Goal: Task Accomplishment & Management: Manage account settings

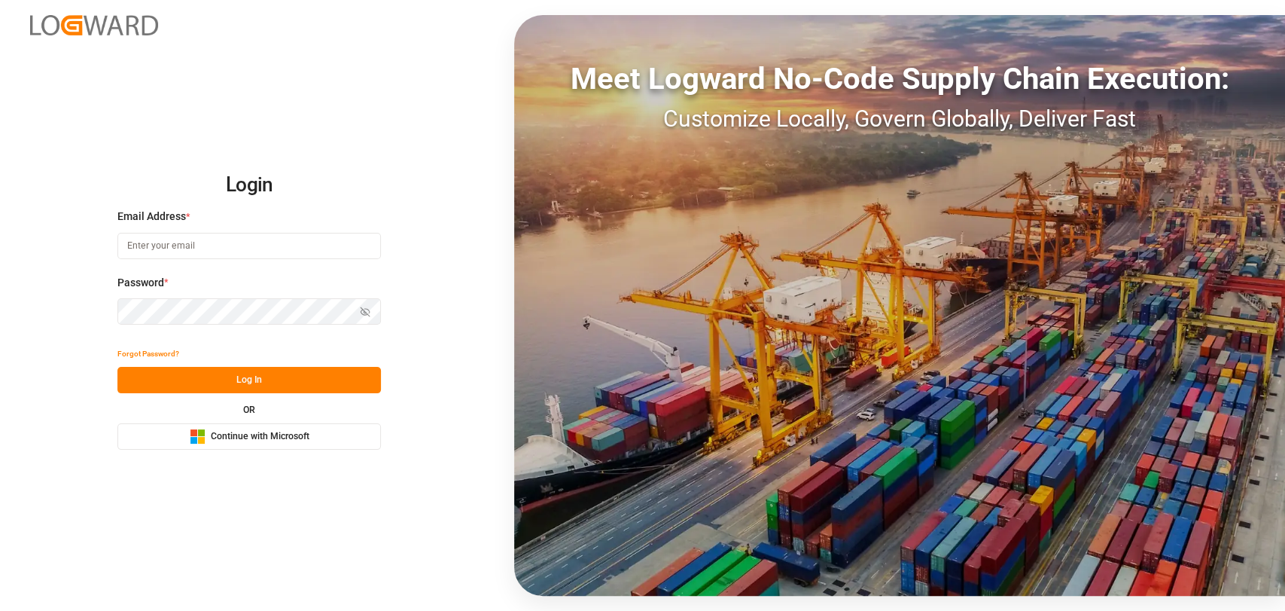
type input "[PERSON_NAME][EMAIL_ADDRESS][PERSON_NAME][DOMAIN_NAME]"
click at [321, 391] on button "Log In" at bounding box center [248, 380] width 263 height 26
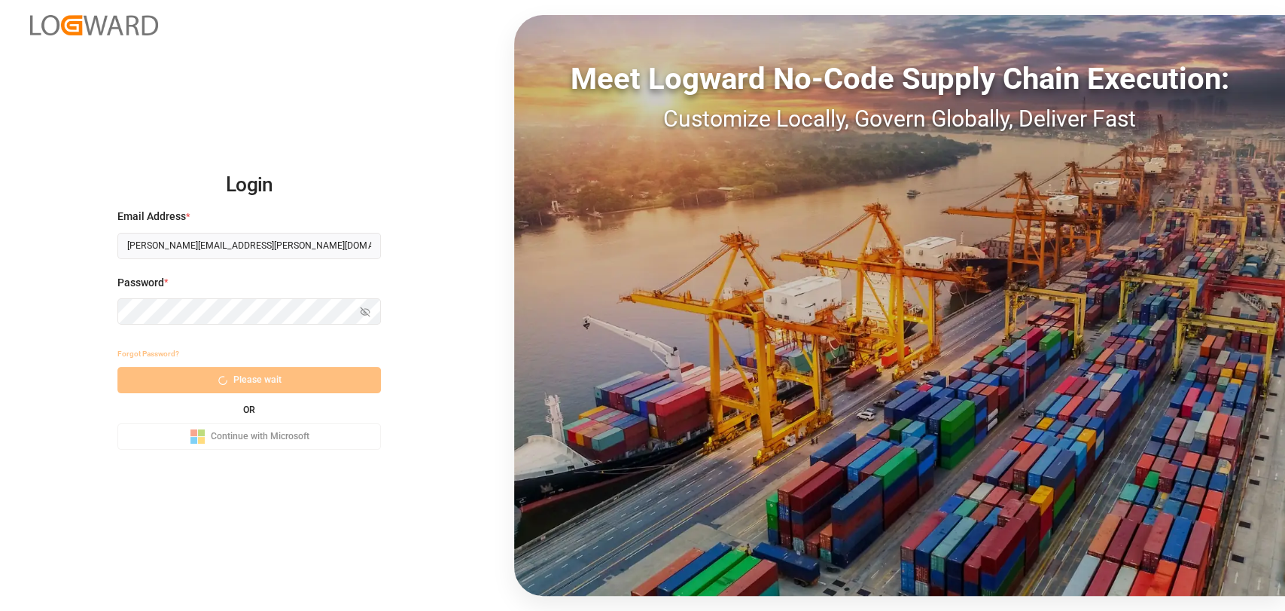
click at [259, 387] on div "Forgot Password? Please wait OR Microsoft Logo Continue with Microsoft" at bounding box center [248, 394] width 263 height 109
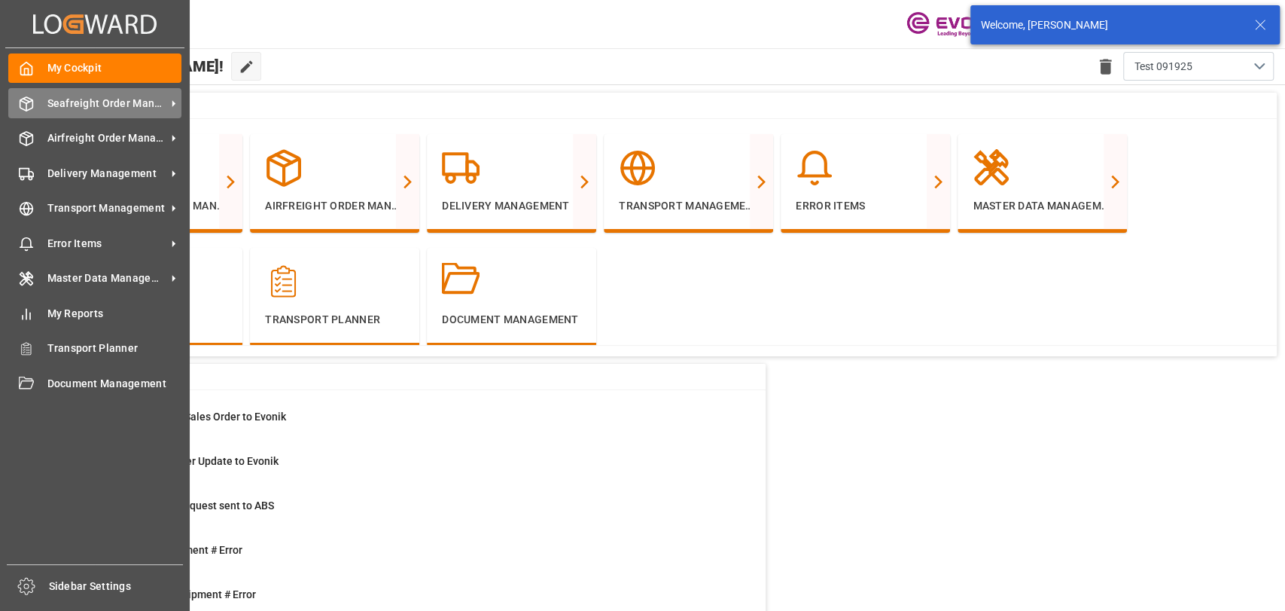
click at [53, 104] on span "Seafreight Order Management" at bounding box center [106, 104] width 119 height 16
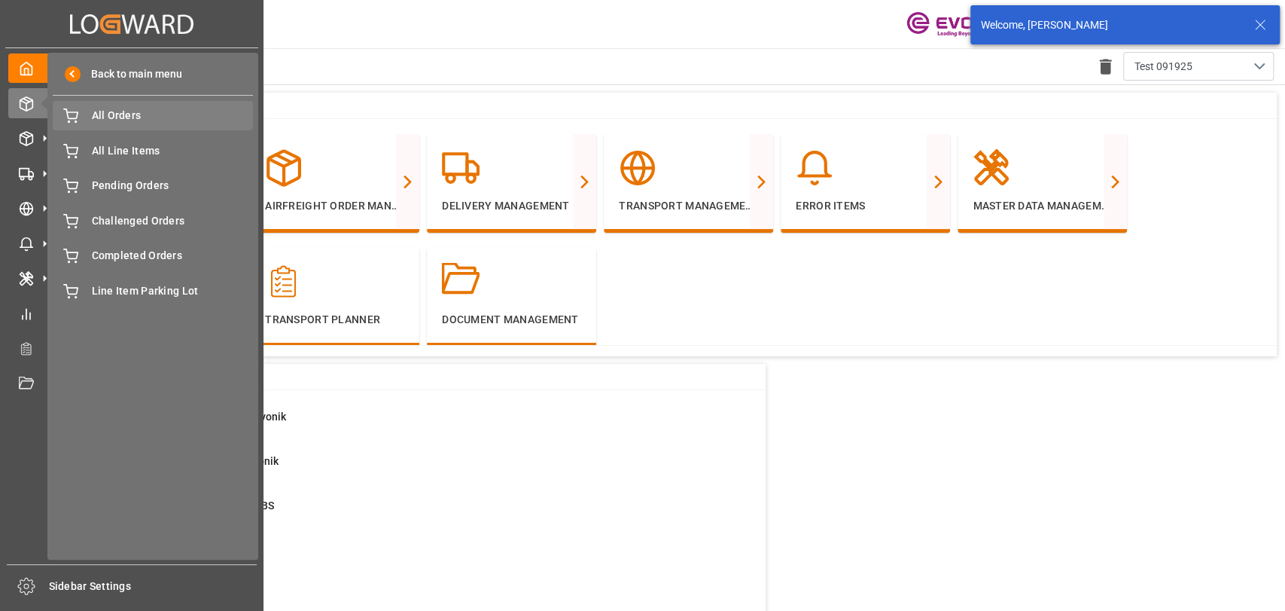
click at [125, 120] on span "All Orders" at bounding box center [173, 116] width 162 height 16
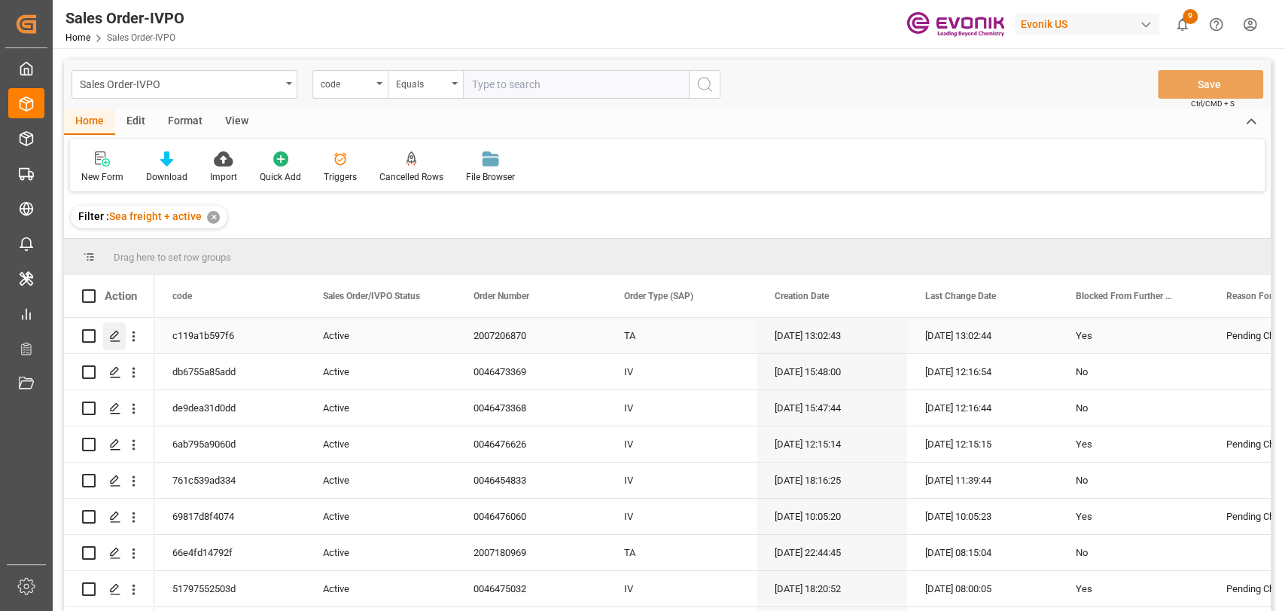
click at [119, 336] on icon "Press SPACE to select this row." at bounding box center [115, 336] width 12 height 12
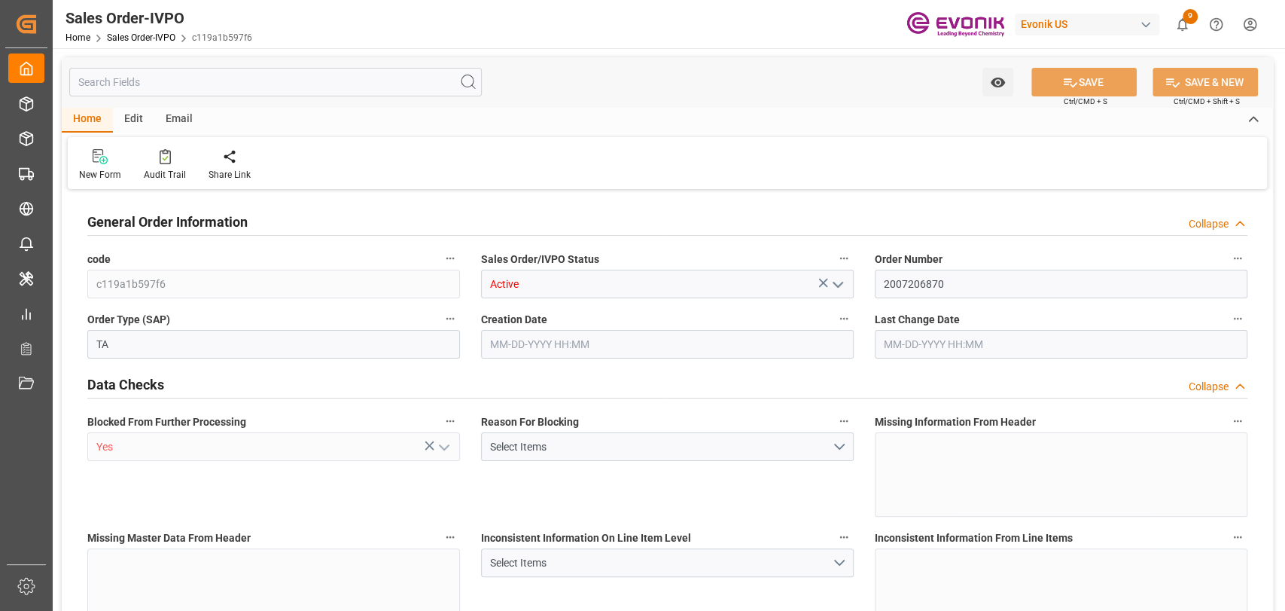
type input "ESBCN"
type input "0"
type input "1"
type input "887.2"
type input "[DATE] 13:02"
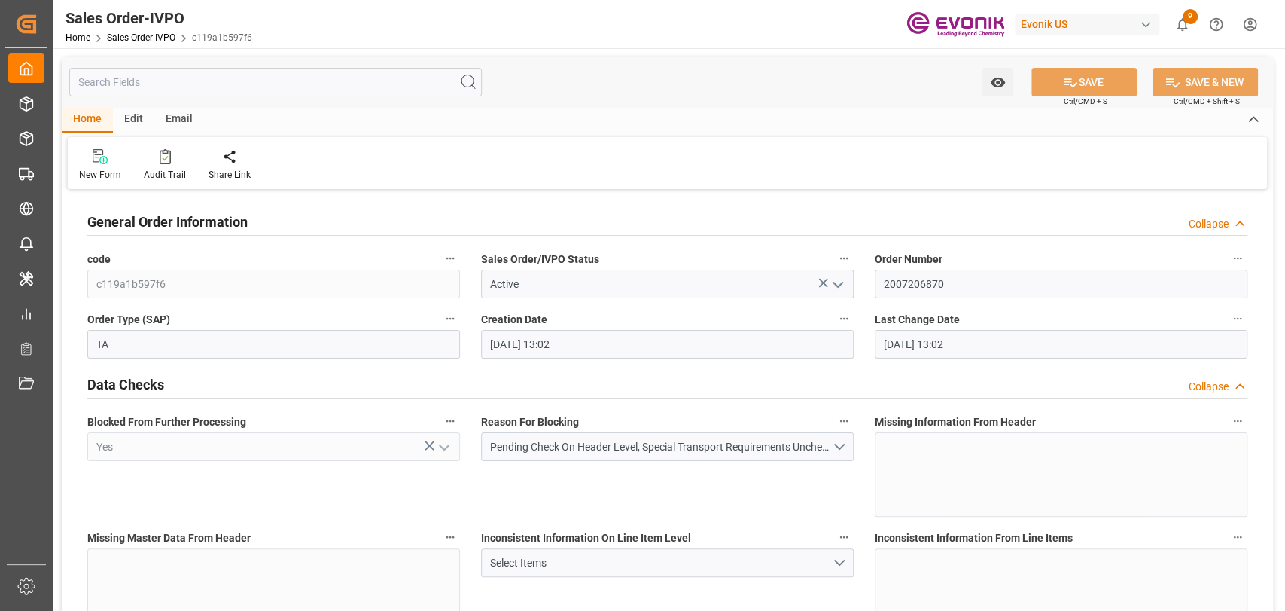
type input "[DATE] 13:02"
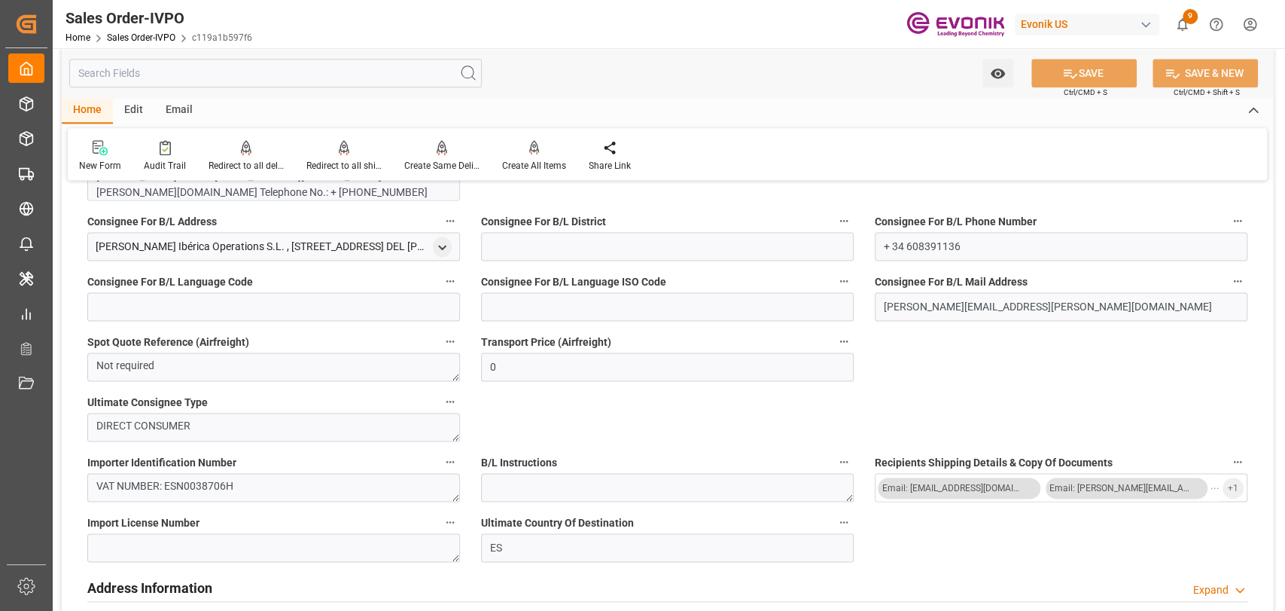
scroll to position [1338, 0]
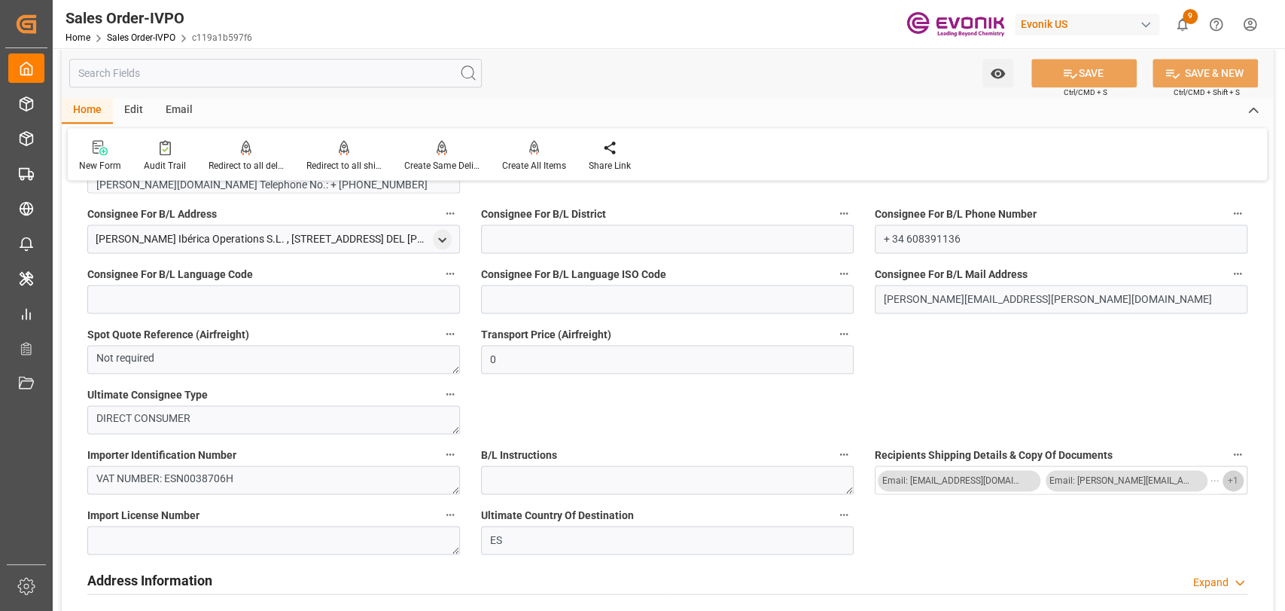
click at [1232, 483] on span "+ 1" at bounding box center [1233, 480] width 11 height 24
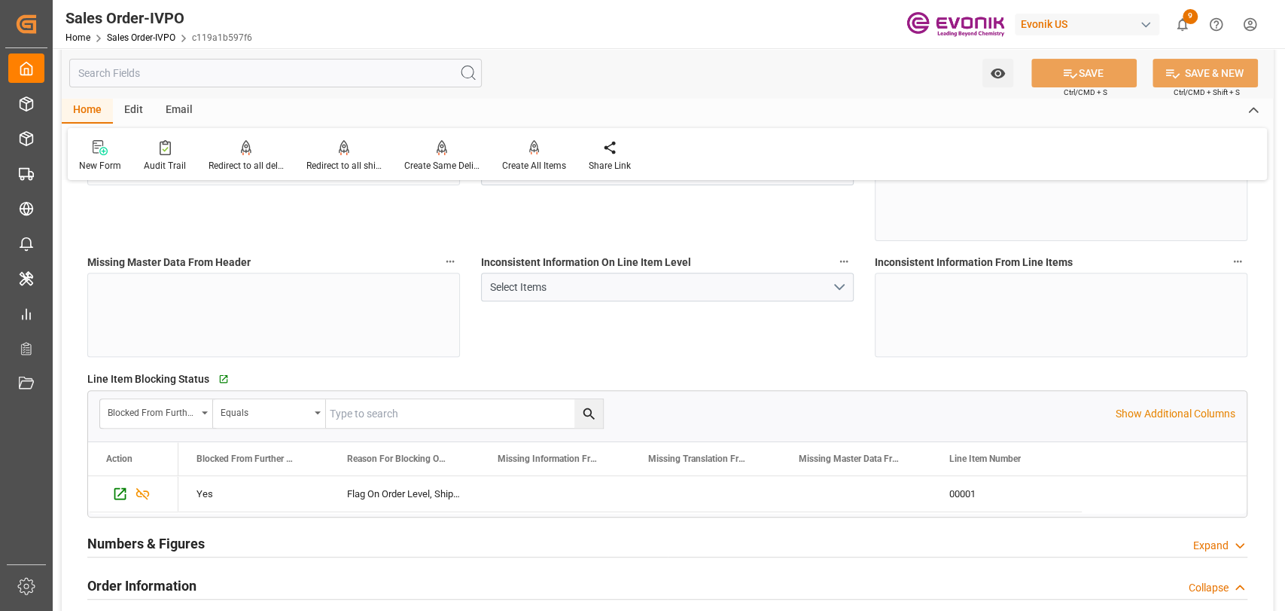
scroll to position [836, 0]
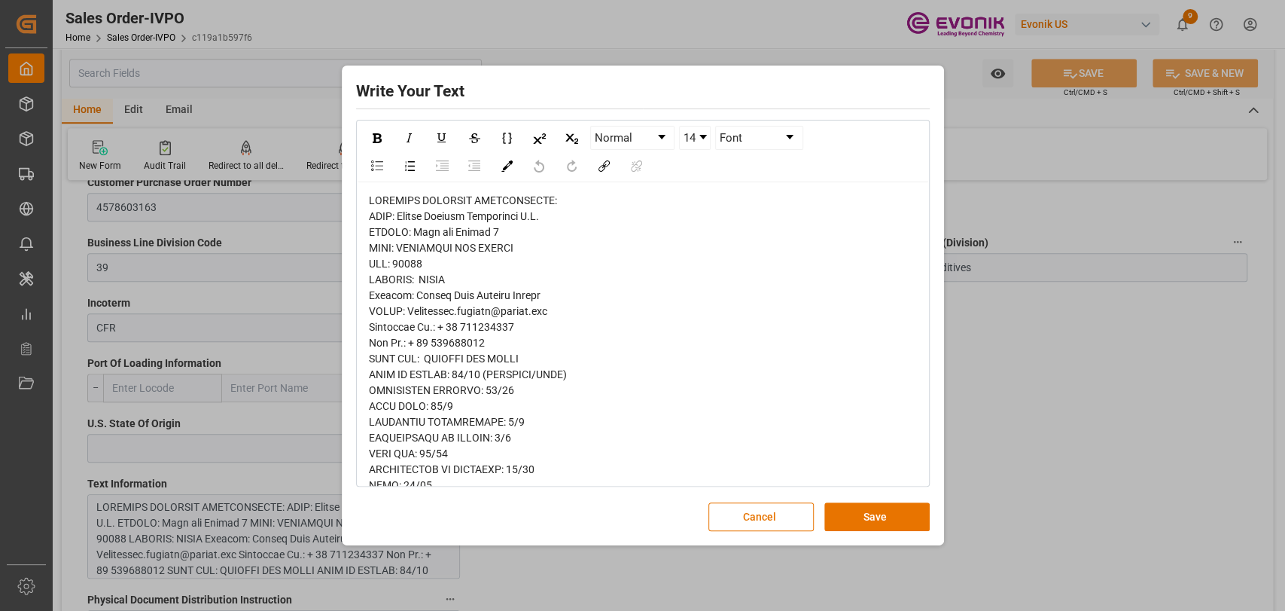
scroll to position [588, 0]
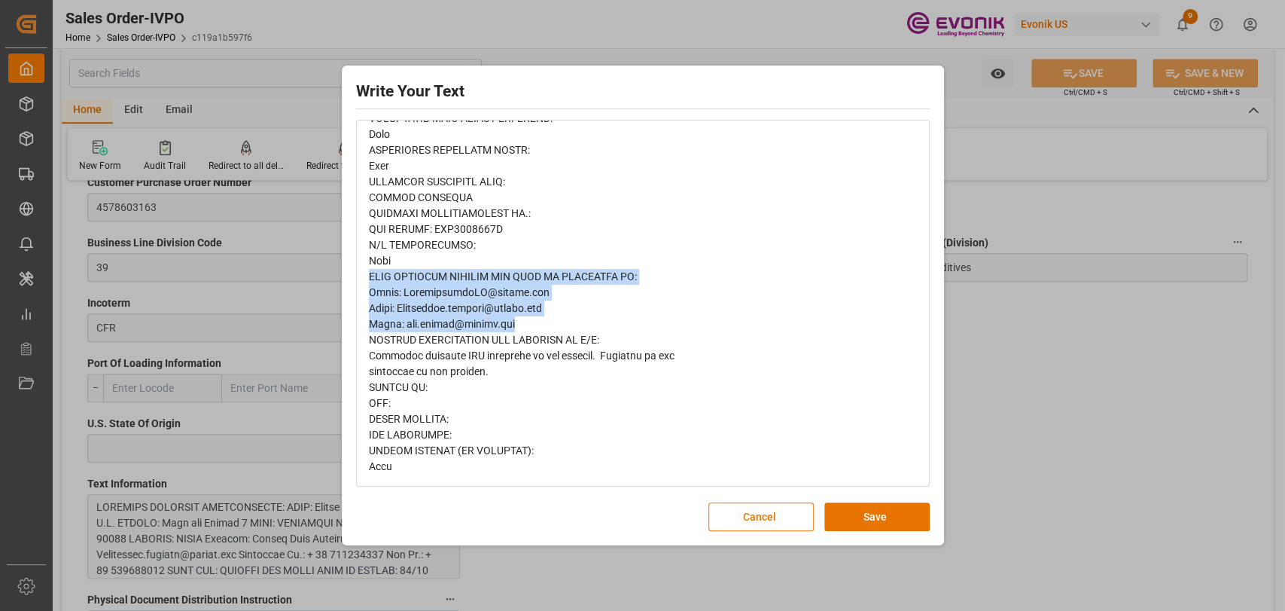
drag, startPoint x: 529, startPoint y: 324, endPoint x: 357, endPoint y: 282, distance: 177.7
click at [358, 282] on div "rdw-wrapper" at bounding box center [643, 39] width 571 height 891
click at [717, 519] on button "Cancel" at bounding box center [760, 516] width 105 height 29
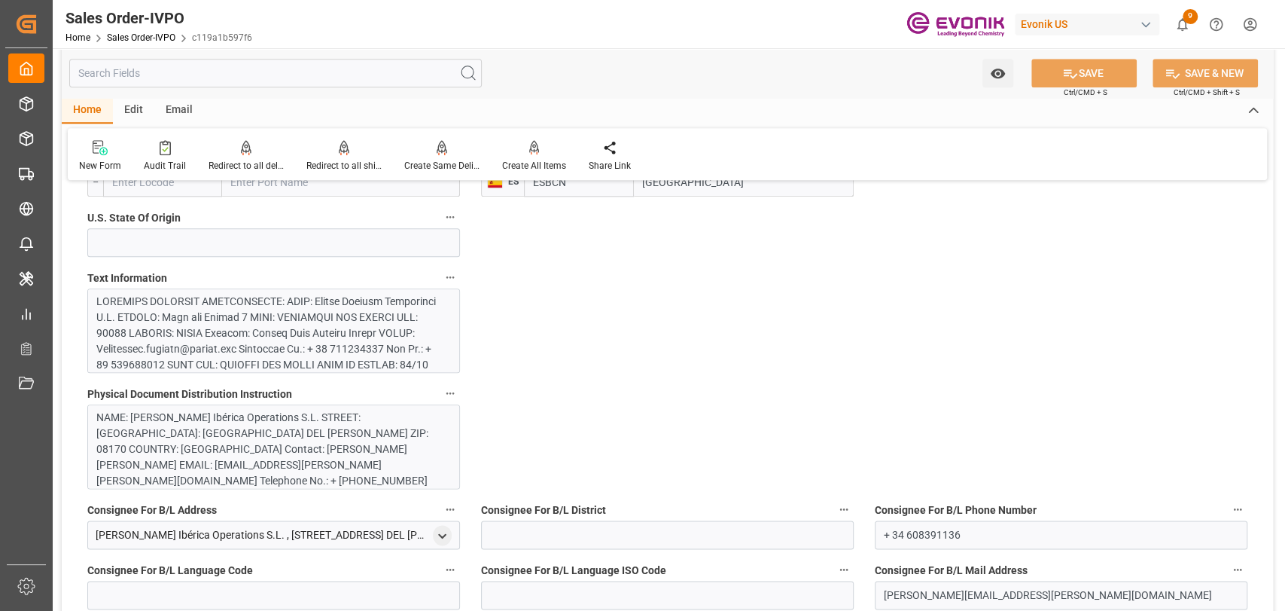
scroll to position [1171, 0]
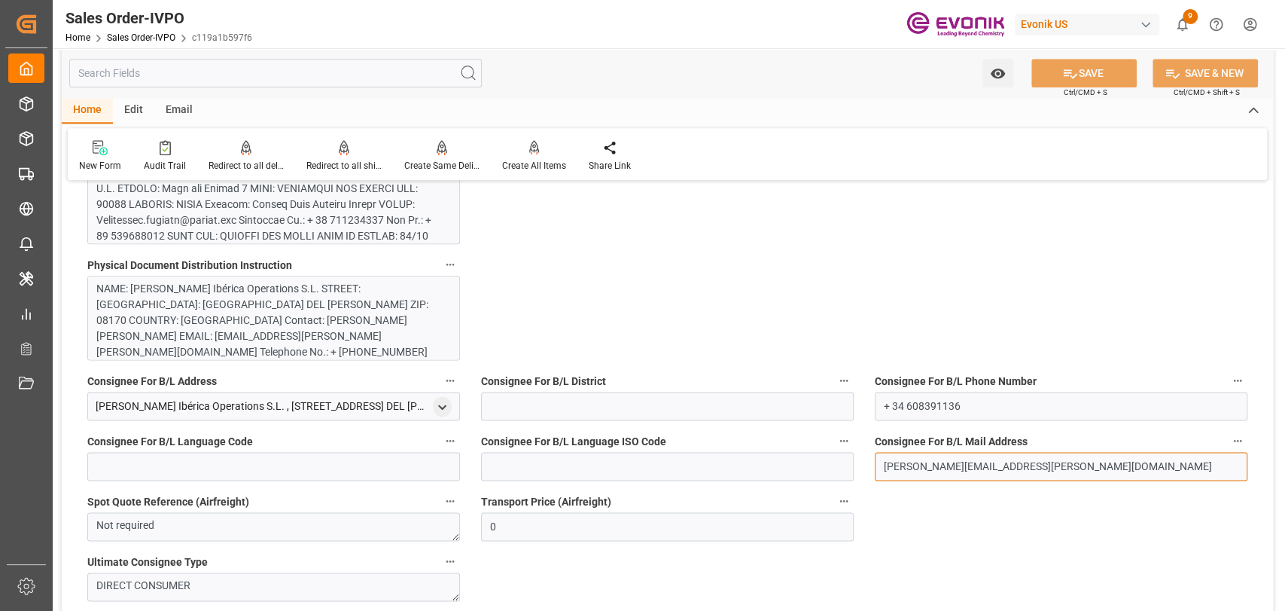
click at [1061, 472] on input "[PERSON_NAME][EMAIL_ADDRESS][PERSON_NAME][DOMAIN_NAME]" at bounding box center [1061, 466] width 373 height 29
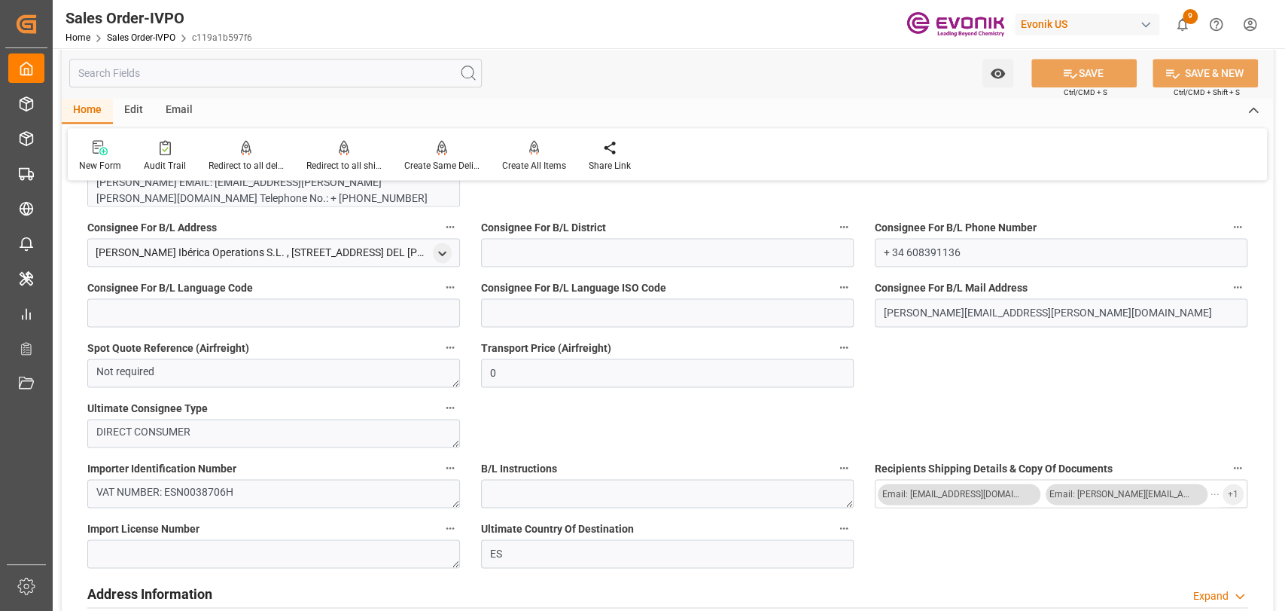
scroll to position [1506, 0]
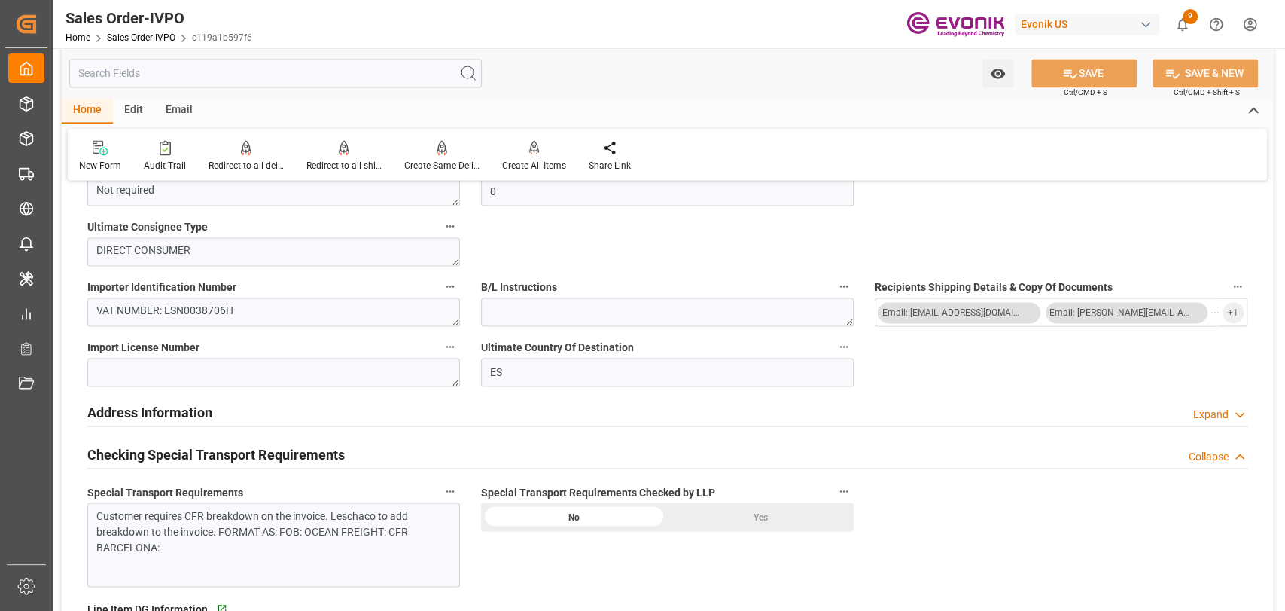
click at [1219, 315] on span "..." at bounding box center [1215, 312] width 9 height 21
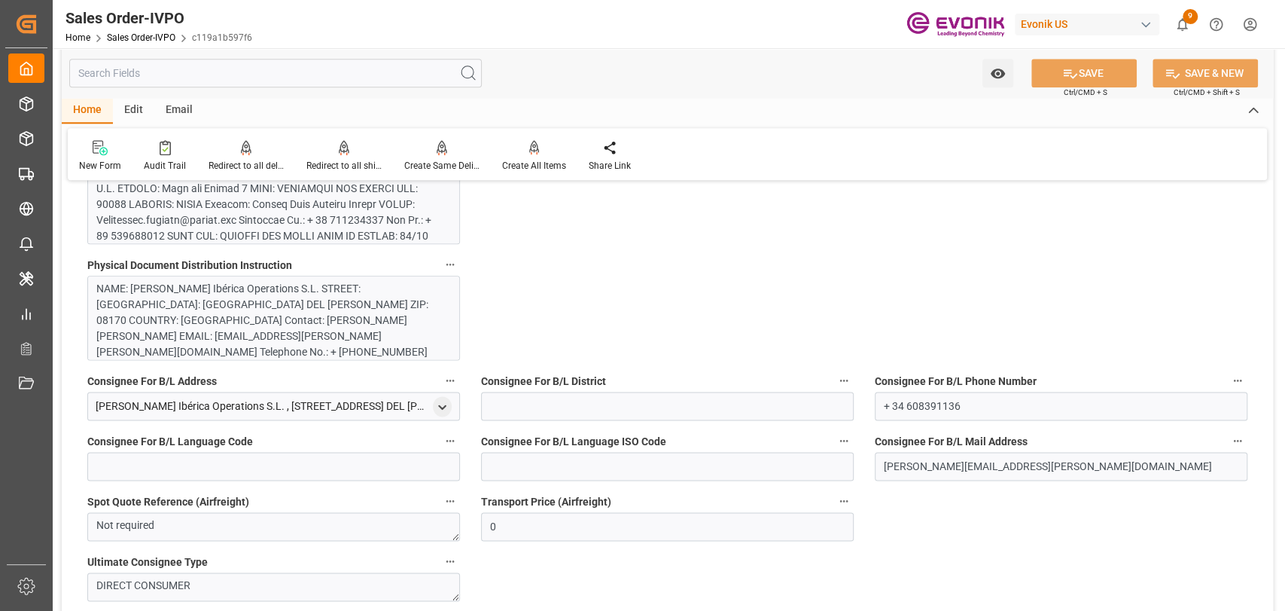
scroll to position [1003, 0]
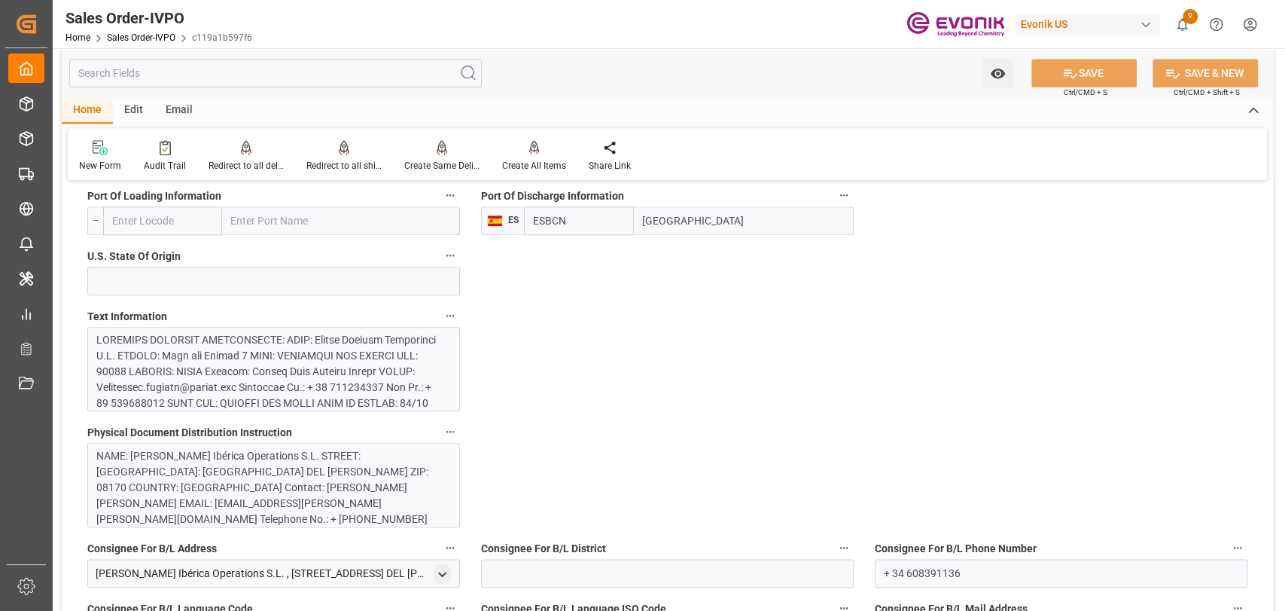
click at [265, 380] on div at bounding box center [268, 514] width 345 height 364
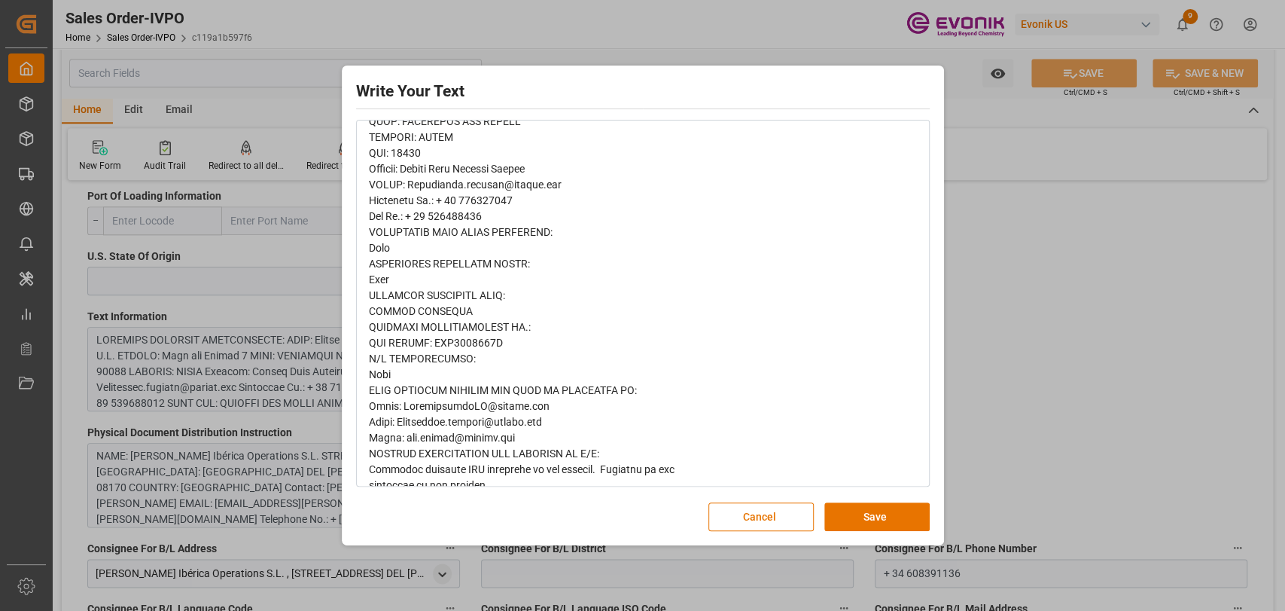
scroll to position [501, 0]
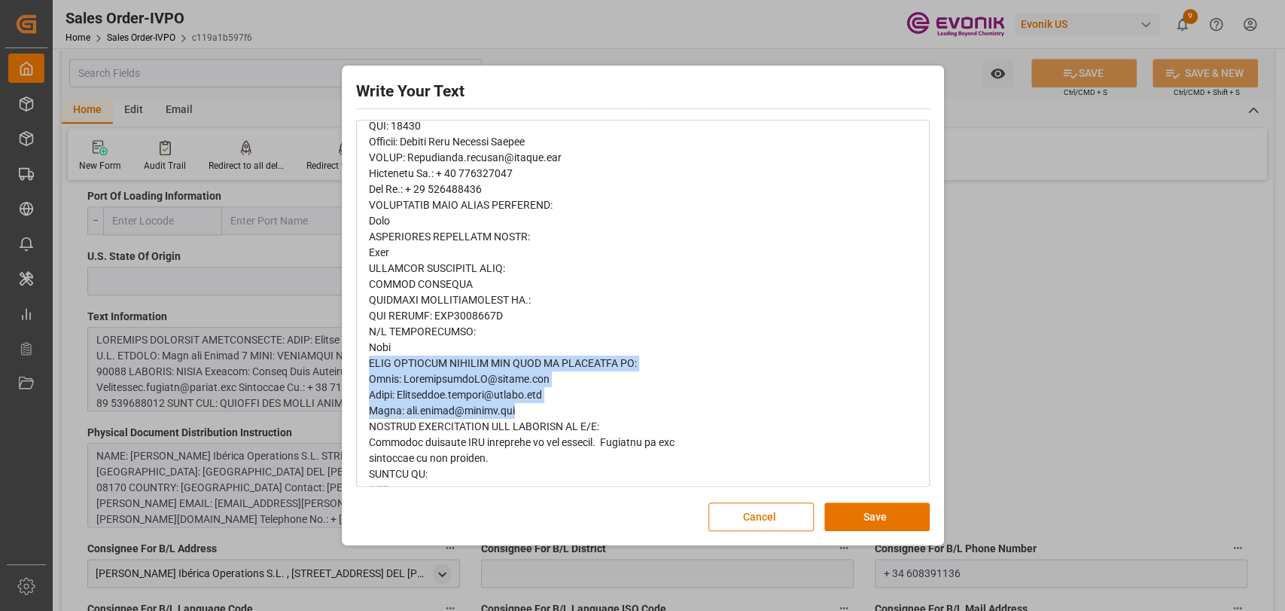
drag, startPoint x: 530, startPoint y: 414, endPoint x: 337, endPoint y: 357, distance: 201.0
click at [337, 357] on div "Write Your Text Normal 14 Font Cancel Save" at bounding box center [642, 305] width 1285 height 611
click at [760, 516] on button "Cancel" at bounding box center [760, 516] width 105 height 29
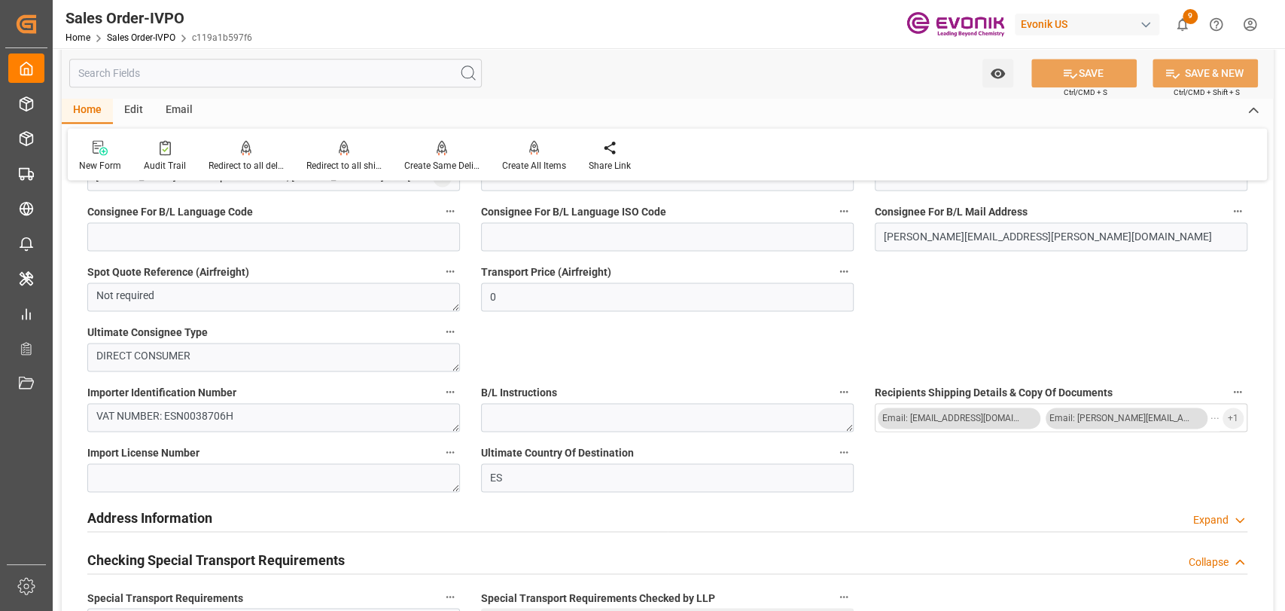
scroll to position [1506, 0]
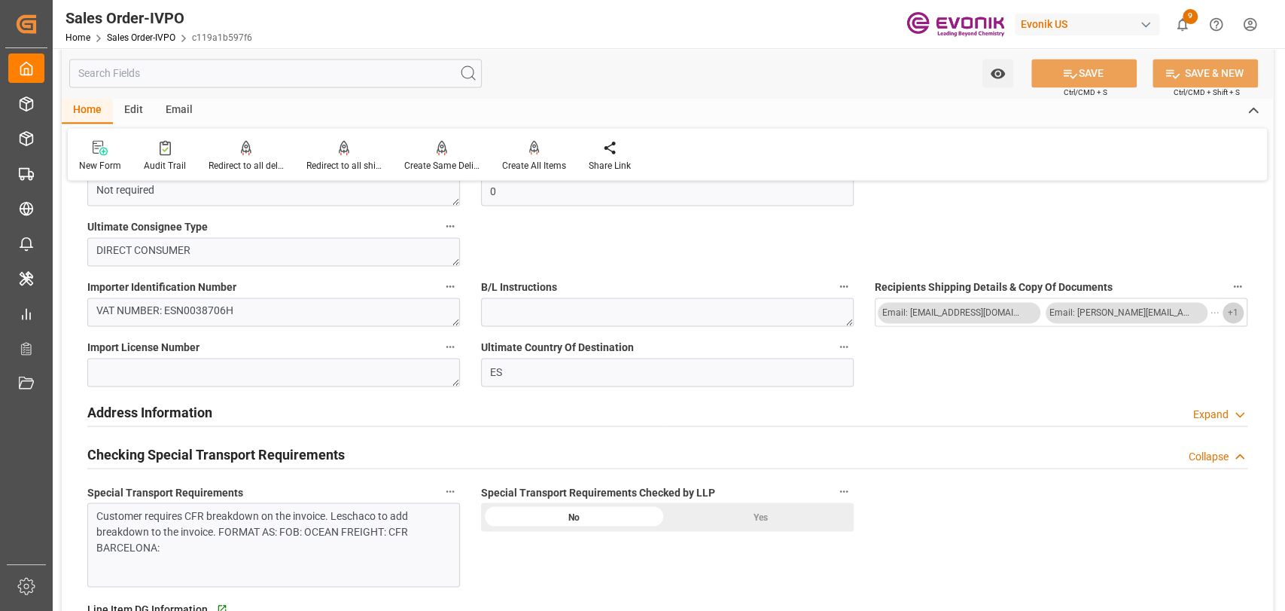
click at [1241, 310] on button "+ 1" at bounding box center [1233, 312] width 21 height 21
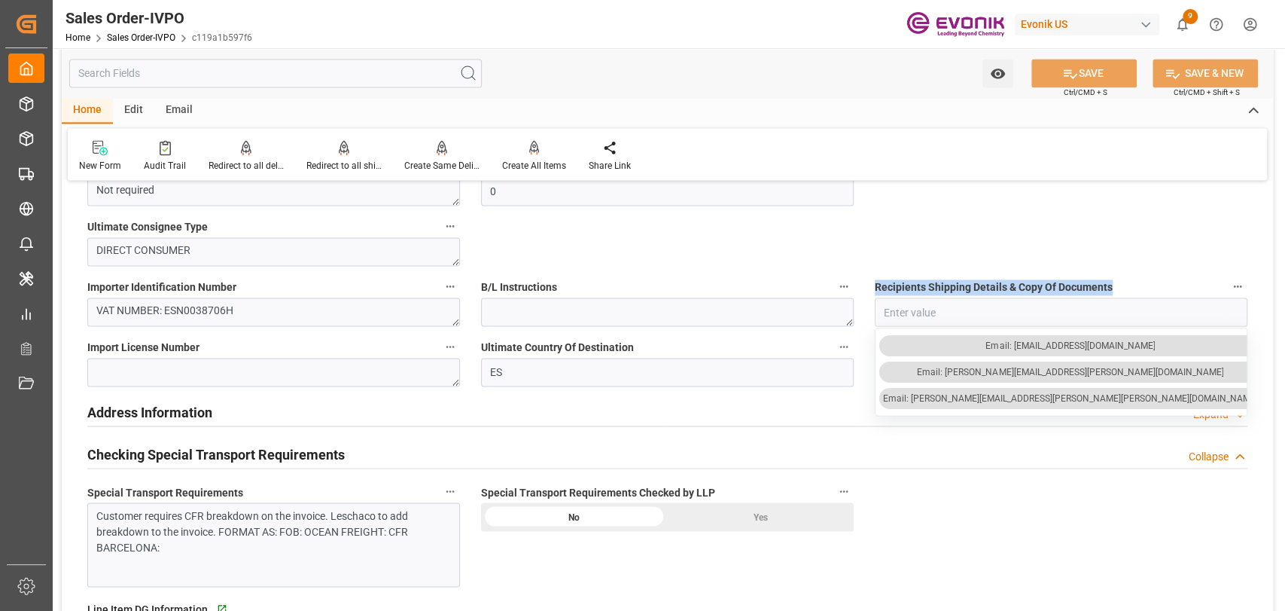
drag, startPoint x: 944, startPoint y: 269, endPoint x: 876, endPoint y: 271, distance: 68.5
click at [876, 271] on div "Recipients Shipping Details & Copy Of Documents Email: [EMAIL_ADDRESS][DOMAIN_N…" at bounding box center [1061, 301] width 394 height 60
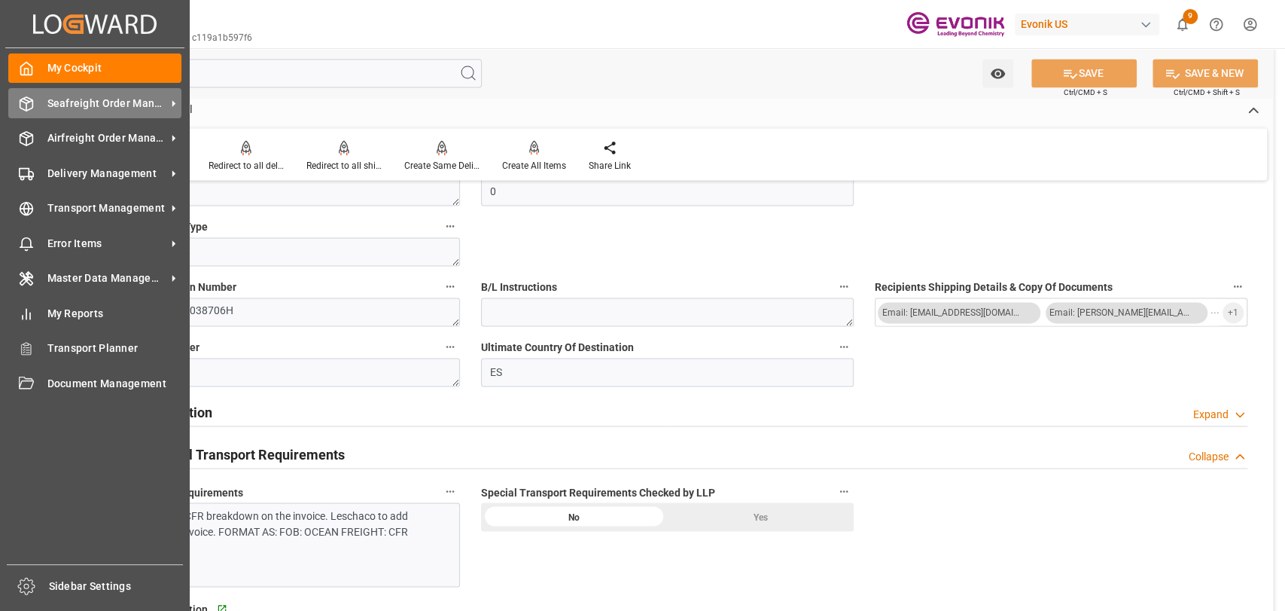
drag, startPoint x: 38, startPoint y: 105, endPoint x: 103, endPoint y: 116, distance: 66.5
click at [39, 104] on div "Seafreight Order Management Seafreight Order Management" at bounding box center [94, 102] width 173 height 29
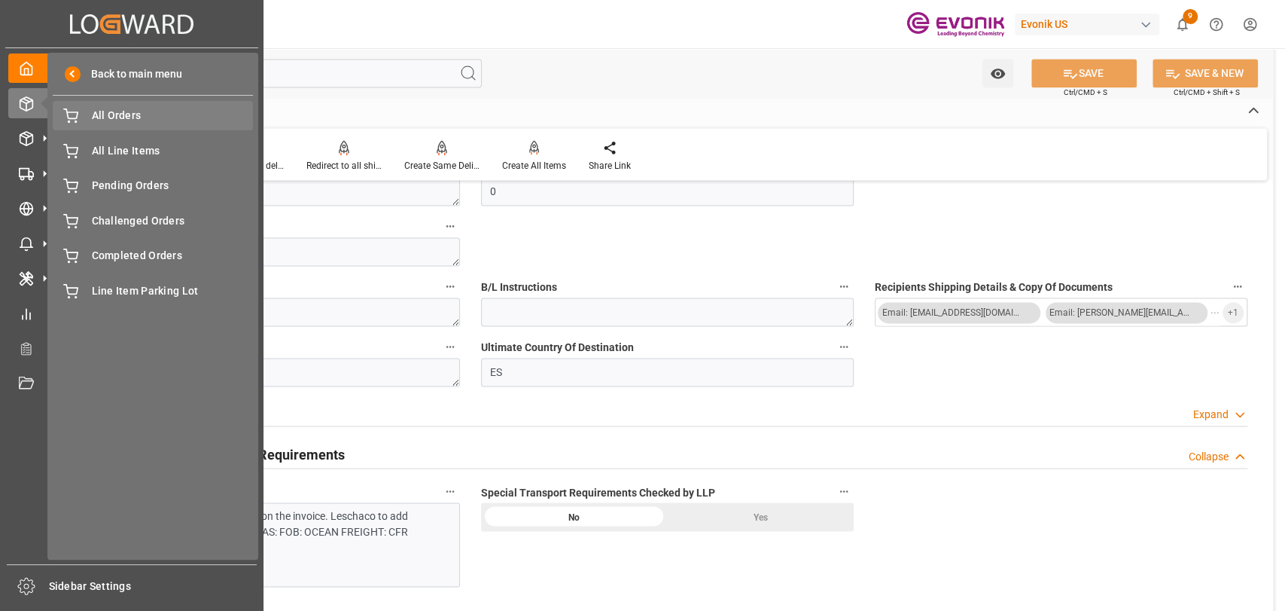
click at [139, 120] on span "All Orders" at bounding box center [173, 116] width 162 height 16
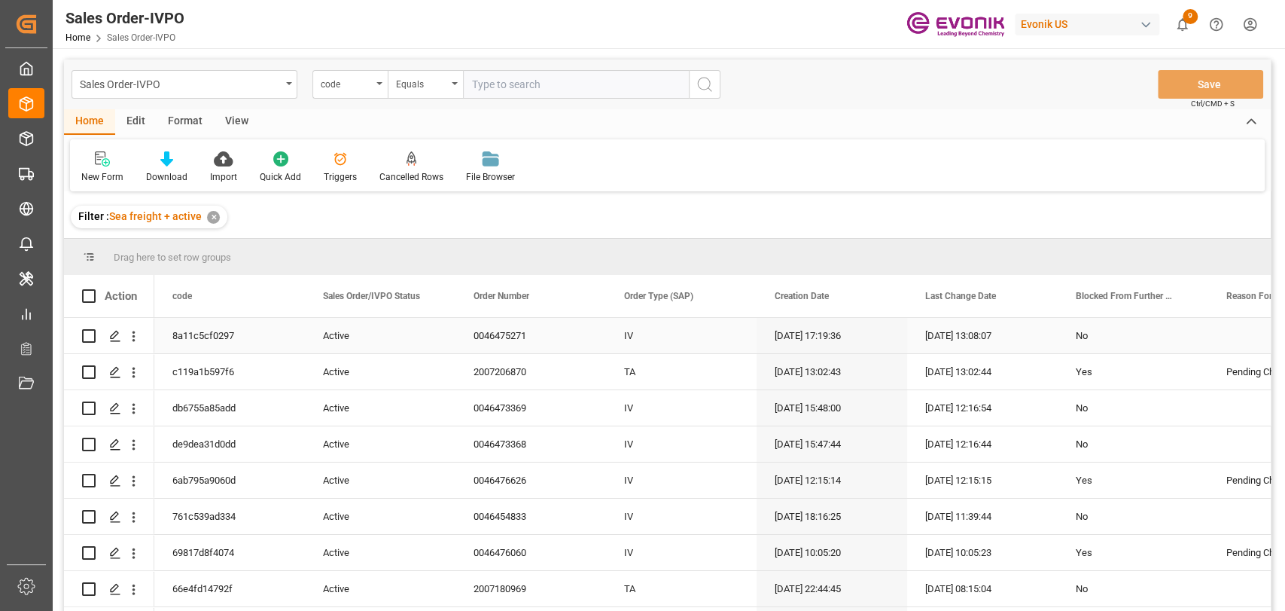
click at [839, 351] on div "[DATE] 17:19:36" at bounding box center [832, 335] width 151 height 35
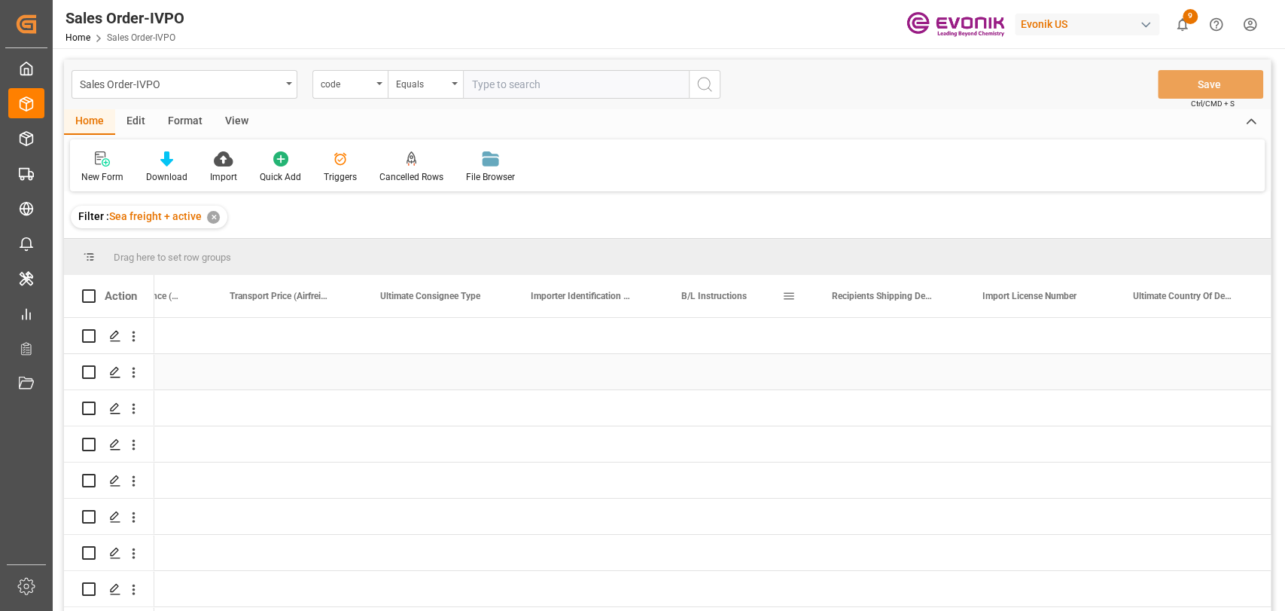
scroll to position [0, 7170]
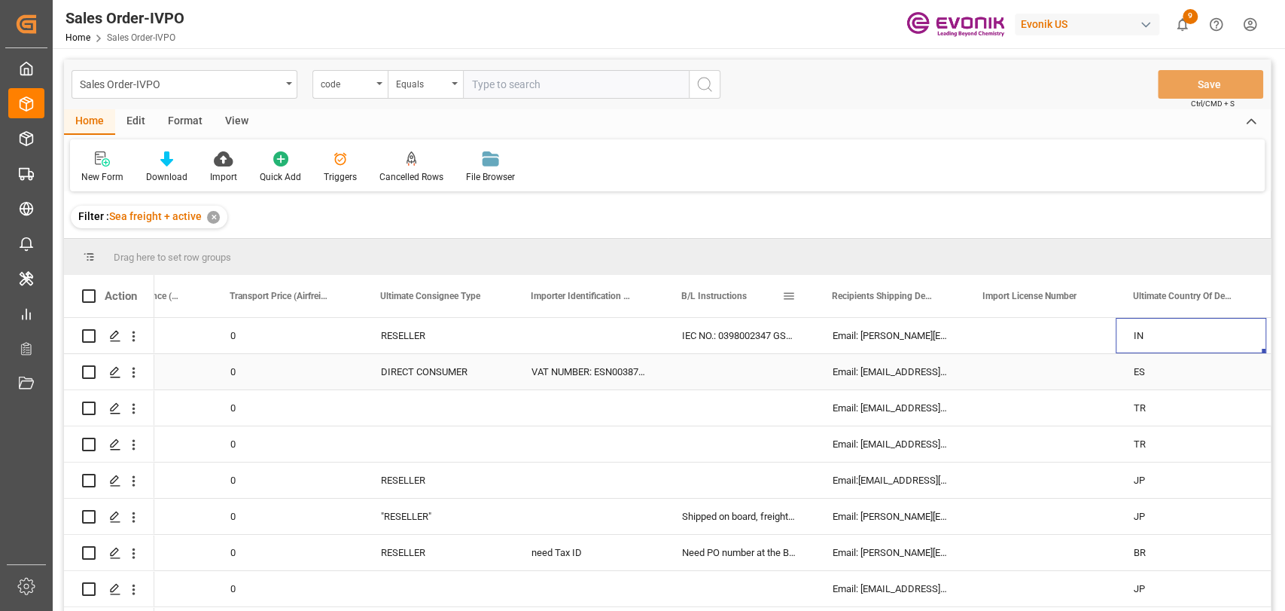
click at [784, 294] on span at bounding box center [789, 296] width 14 height 14
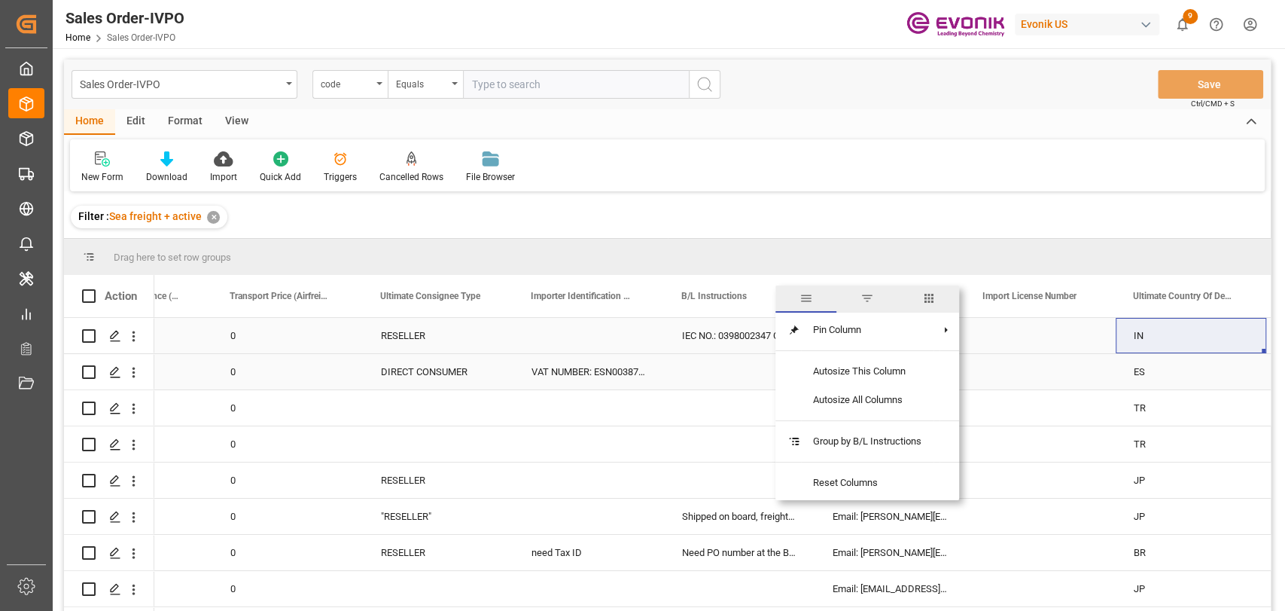
click at [1020, 328] on div "Press SPACE to select this row." at bounding box center [1040, 335] width 151 height 35
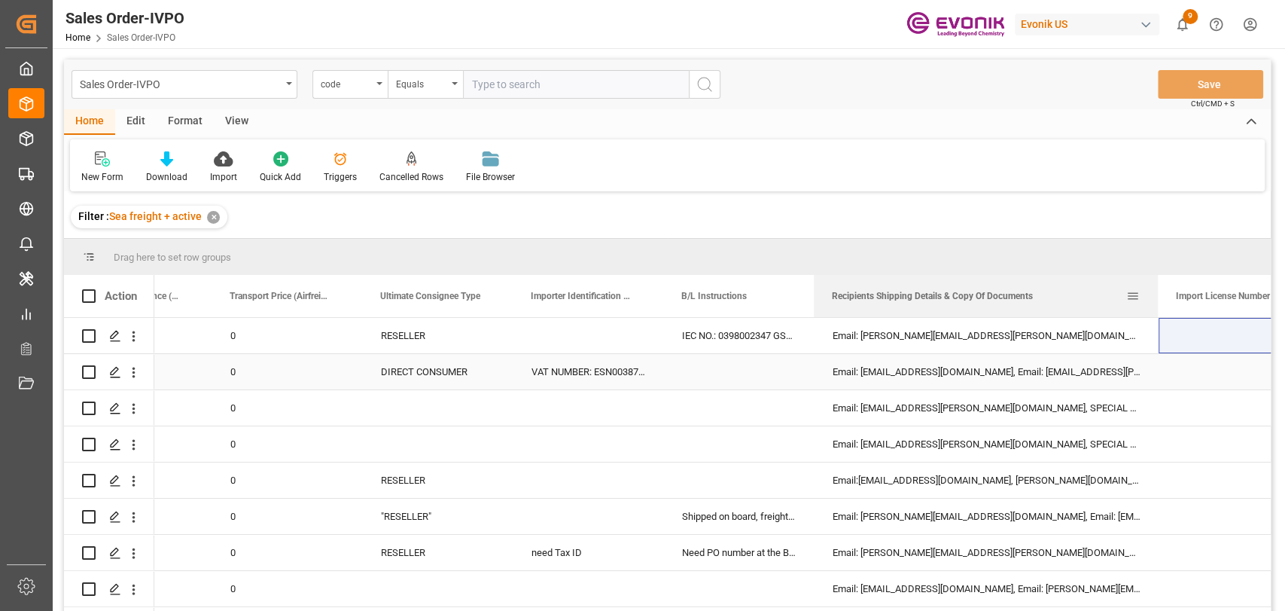
drag, startPoint x: 963, startPoint y: 297, endPoint x: 1156, endPoint y: 297, distance: 193.5
click at [1156, 297] on div at bounding box center [1158, 296] width 6 height 42
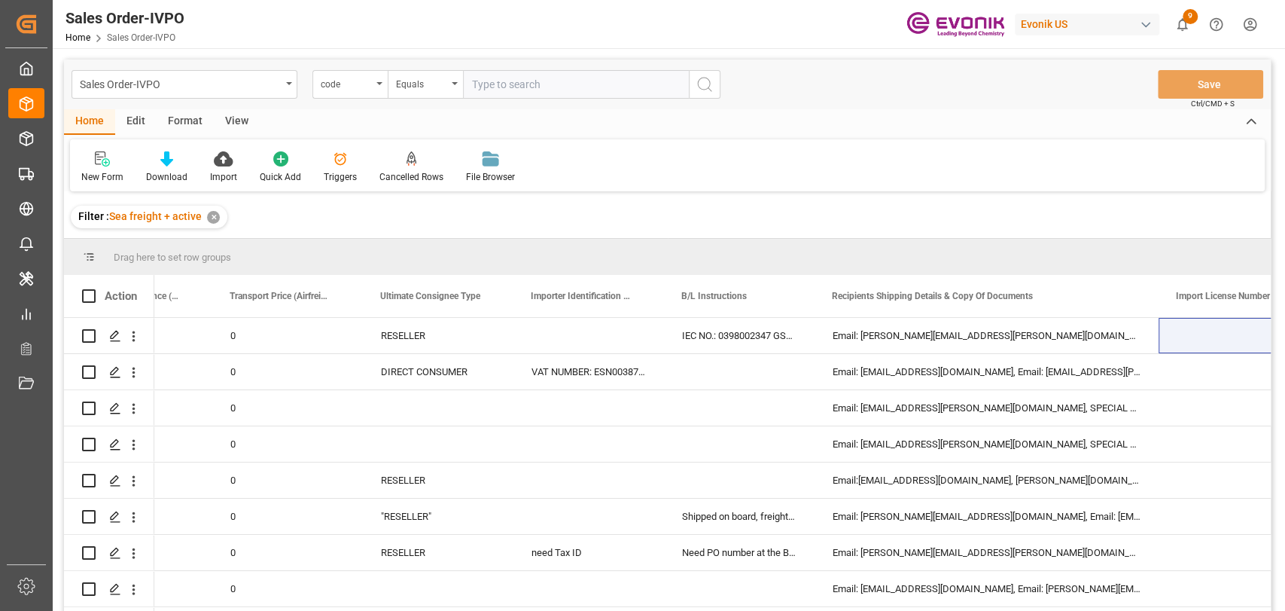
click at [486, 81] on input "text" at bounding box center [576, 84] width 226 height 29
click at [361, 84] on div "code" at bounding box center [346, 82] width 51 height 17
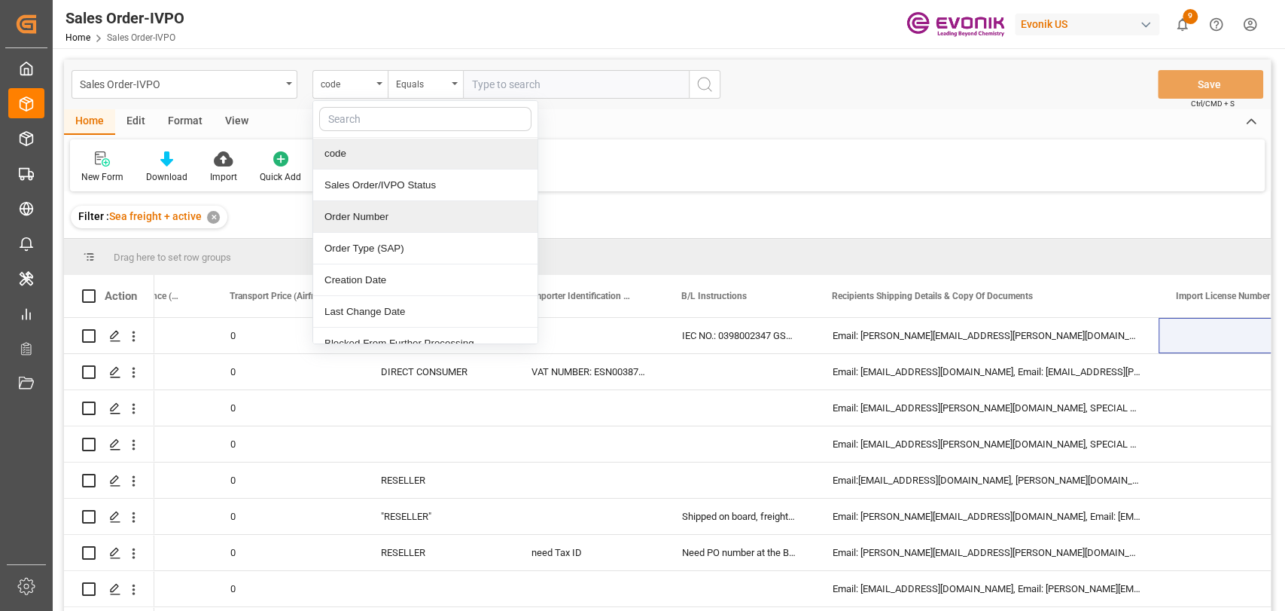
drag, startPoint x: 364, startPoint y: 214, endPoint x: 578, endPoint y: 75, distance: 255.2
click at [365, 214] on div "Order Number" at bounding box center [425, 217] width 224 height 32
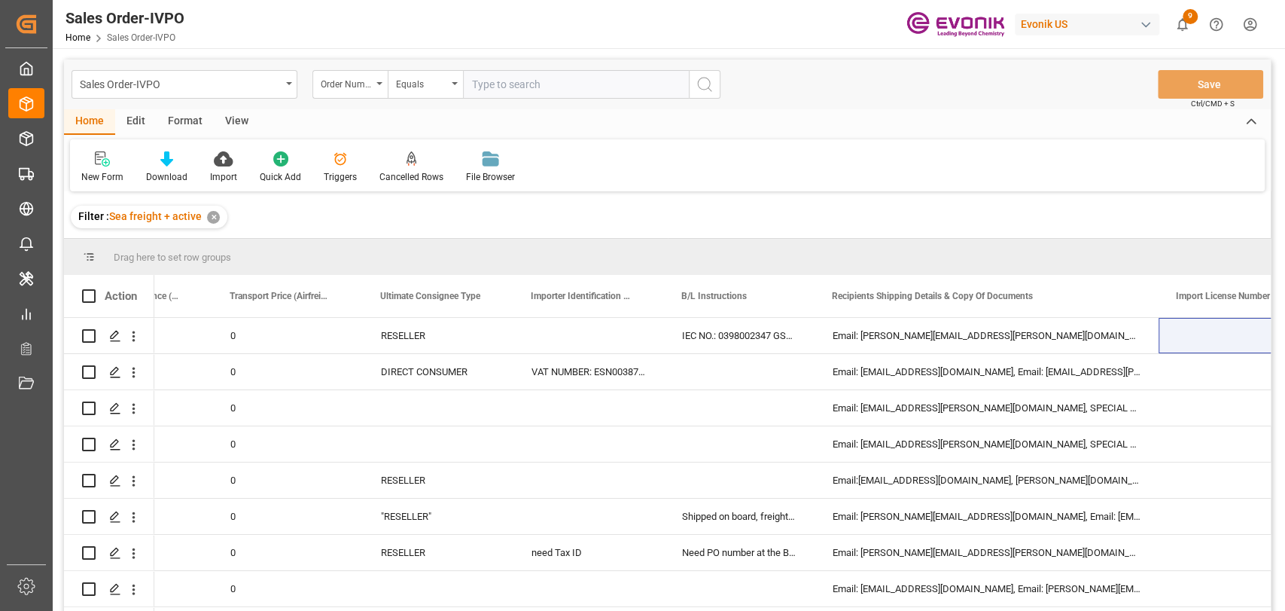
click at [579, 74] on input "text" at bounding box center [576, 84] width 226 height 29
paste input "2007170487"
type input "2007170487"
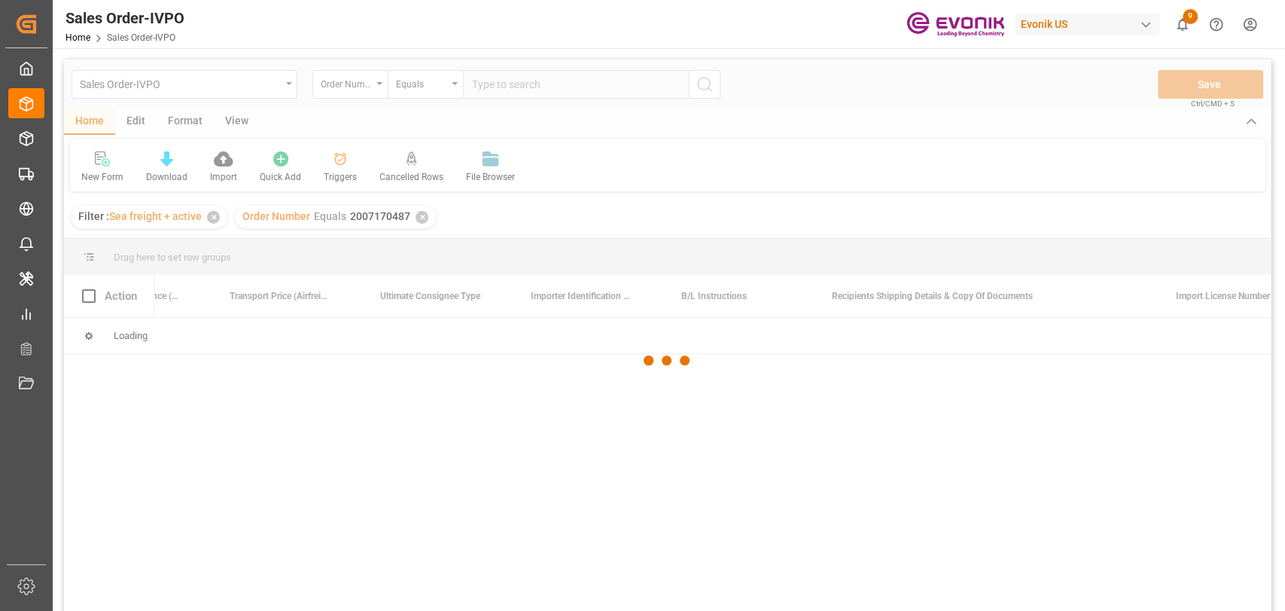
scroll to position [0, 7170]
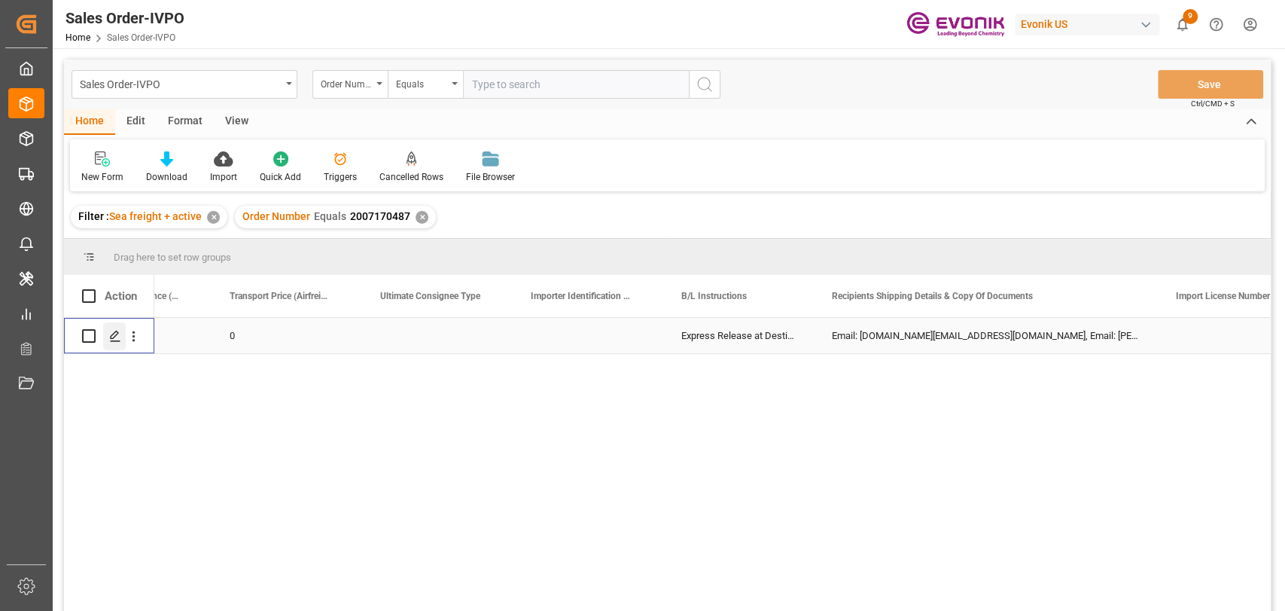
click at [114, 335] on polygon "Press SPACE to select this row." at bounding box center [115, 335] width 8 height 8
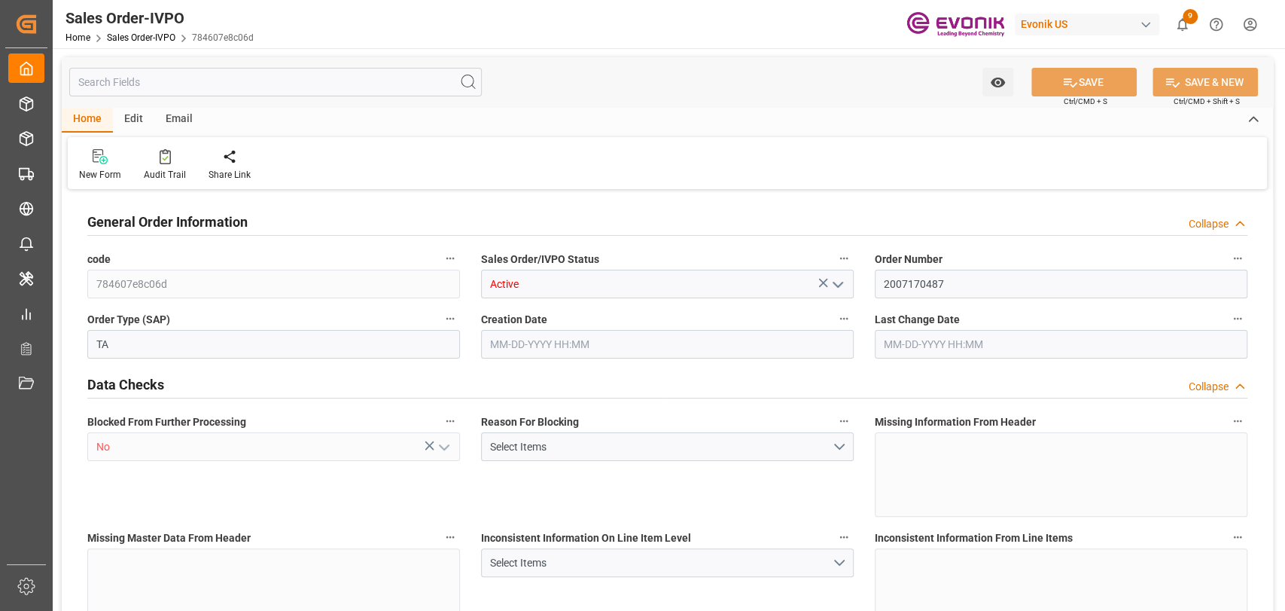
type input "NLRTM"
type input "0"
type input "1"
type input "5501"
type input "[DATE] 15:46"
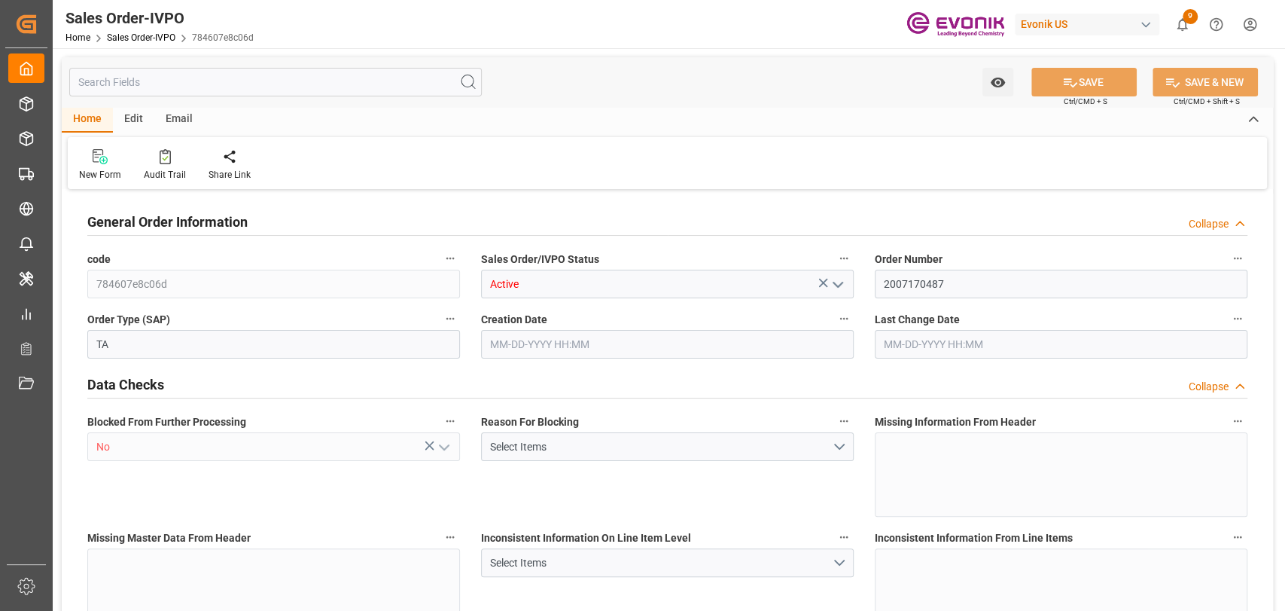
type input "[DATE] 06:46"
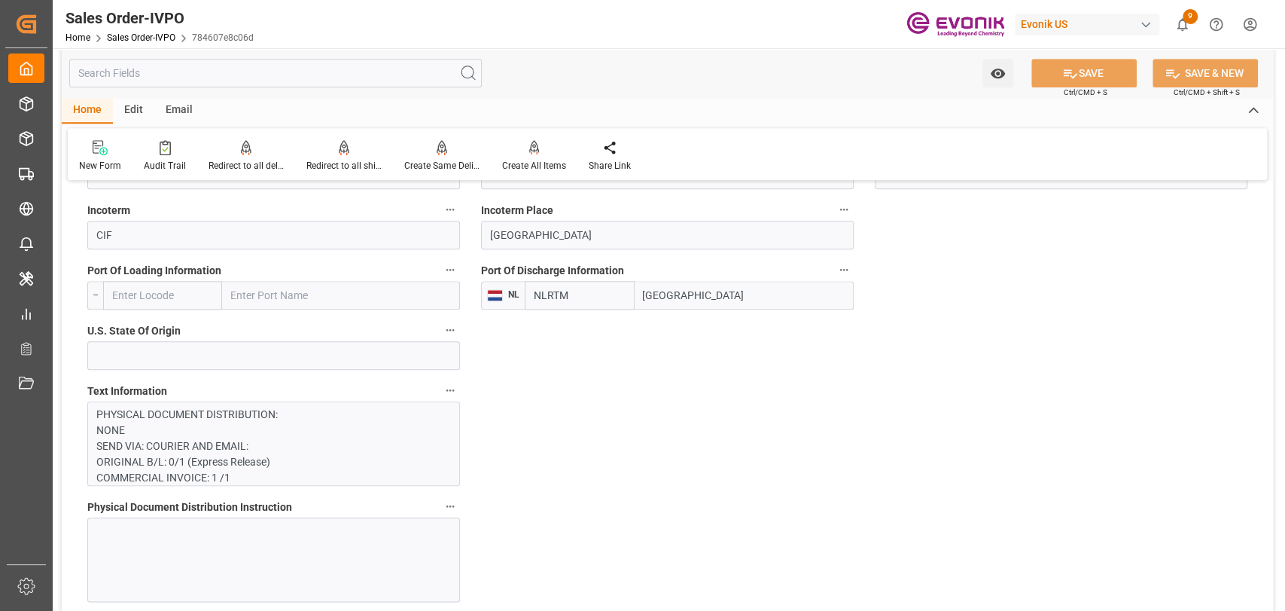
scroll to position [1003, 0]
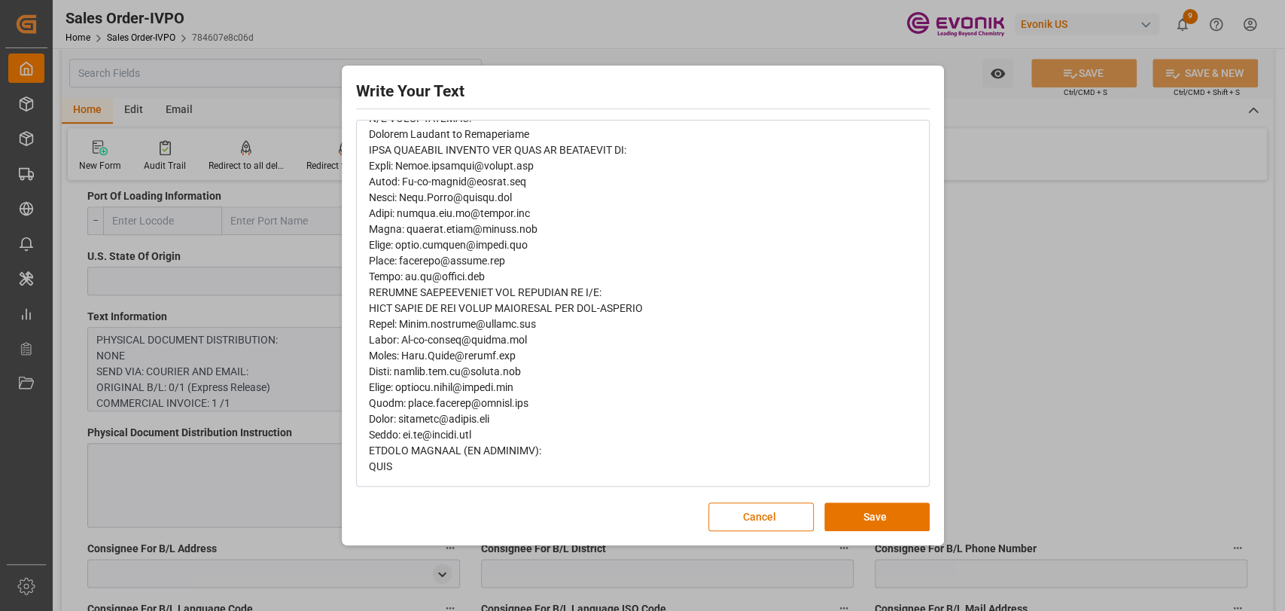
scroll to position [184, 0]
